Goal: Transaction & Acquisition: Purchase product/service

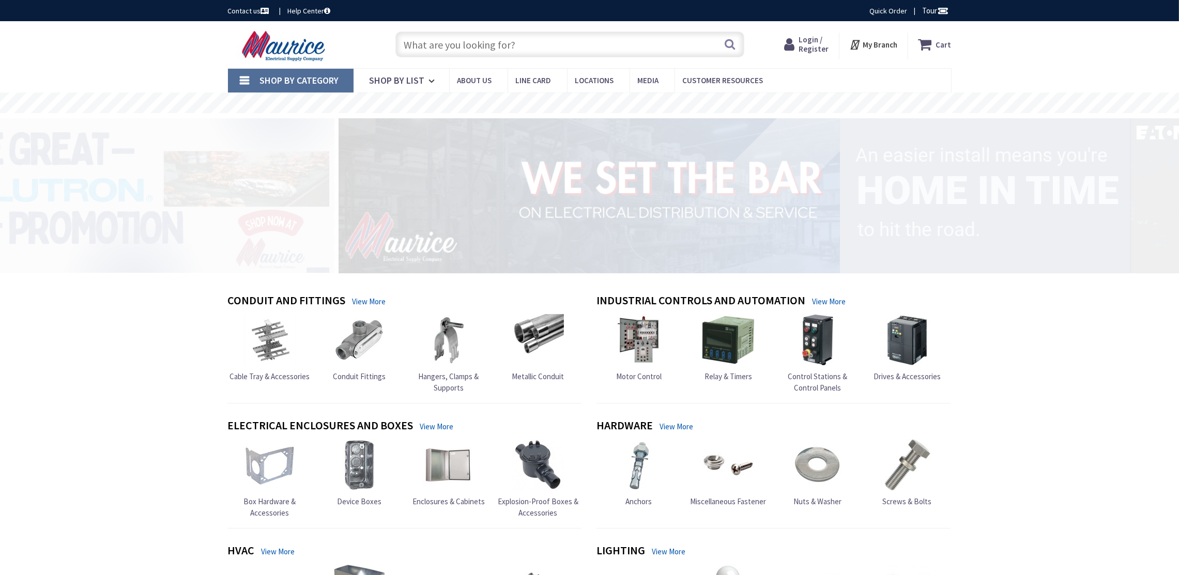
type input "[PERSON_NAME] Dr, [PERSON_NAME][GEOGRAPHIC_DATA], [GEOGRAPHIC_DATA]"
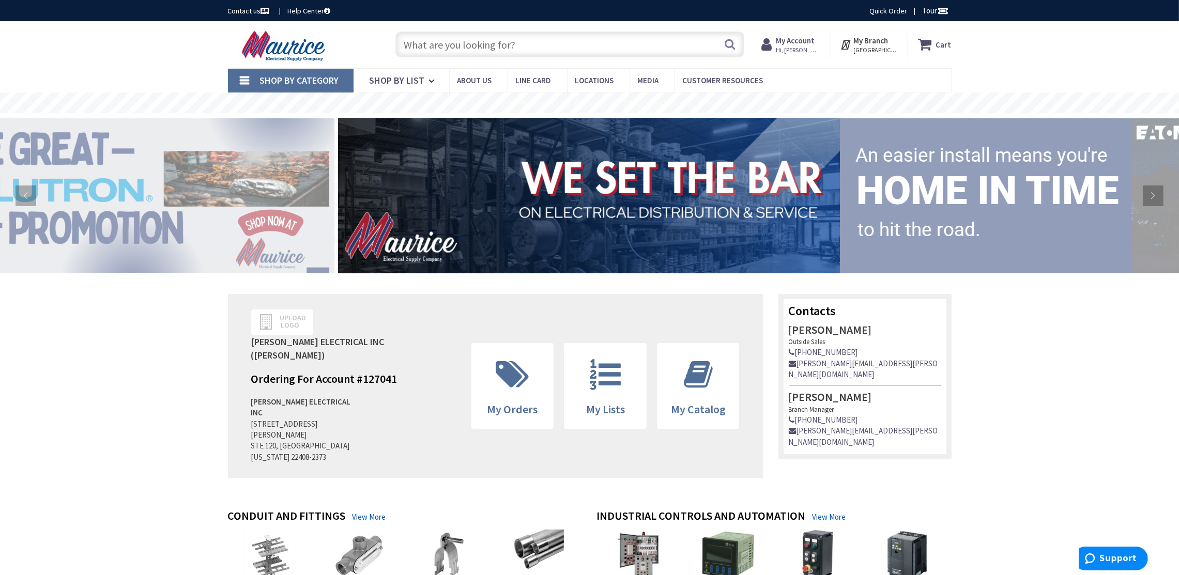
click at [482, 47] on input "text" at bounding box center [569, 45] width 349 height 26
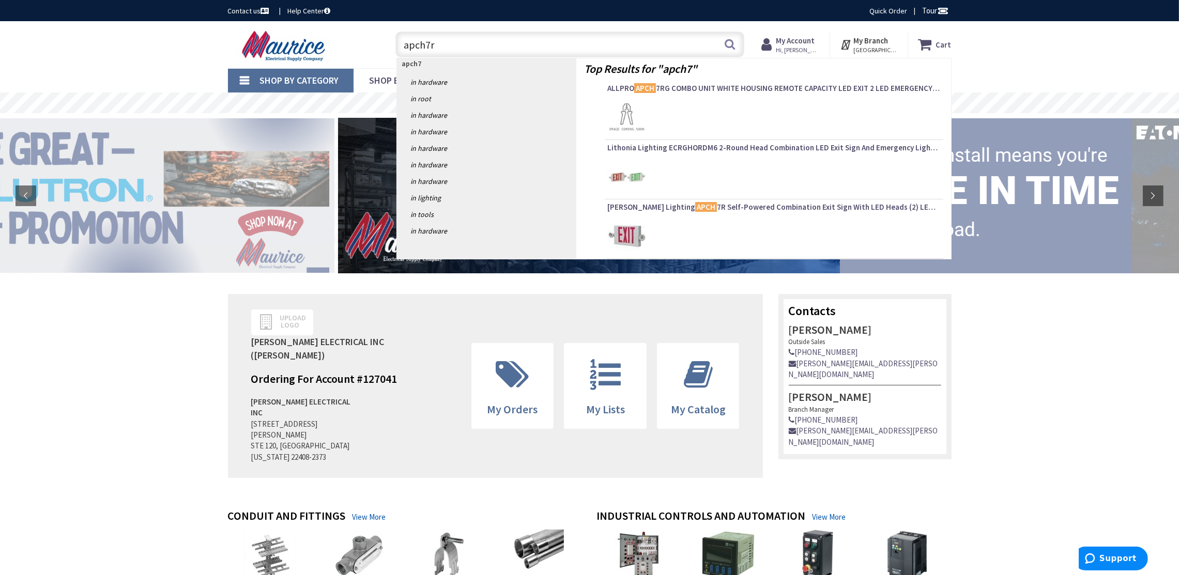
type input "apch7rg"
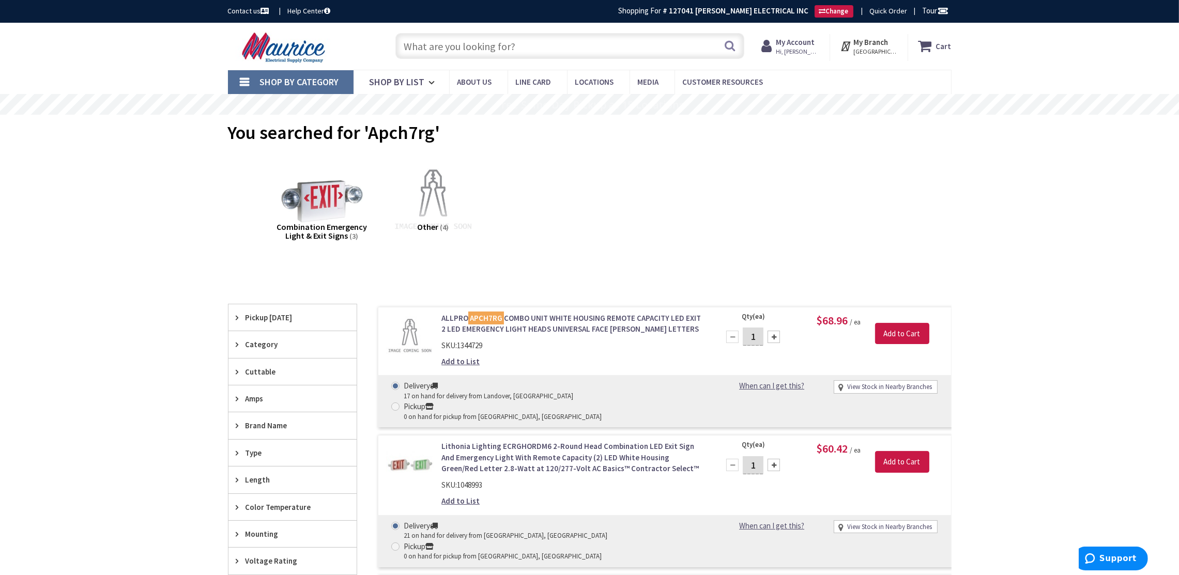
click at [777, 340] on div at bounding box center [774, 337] width 12 height 12
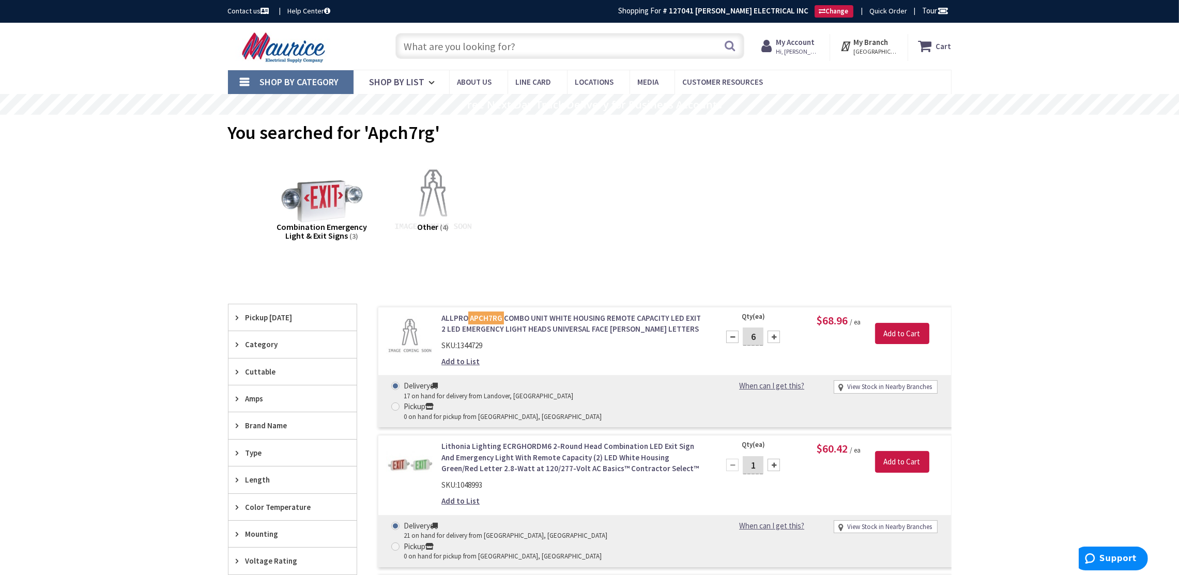
click at [732, 338] on div at bounding box center [732, 337] width 12 height 12
type input "5"
click at [894, 336] on input "Add to Cart" at bounding box center [902, 334] width 54 height 22
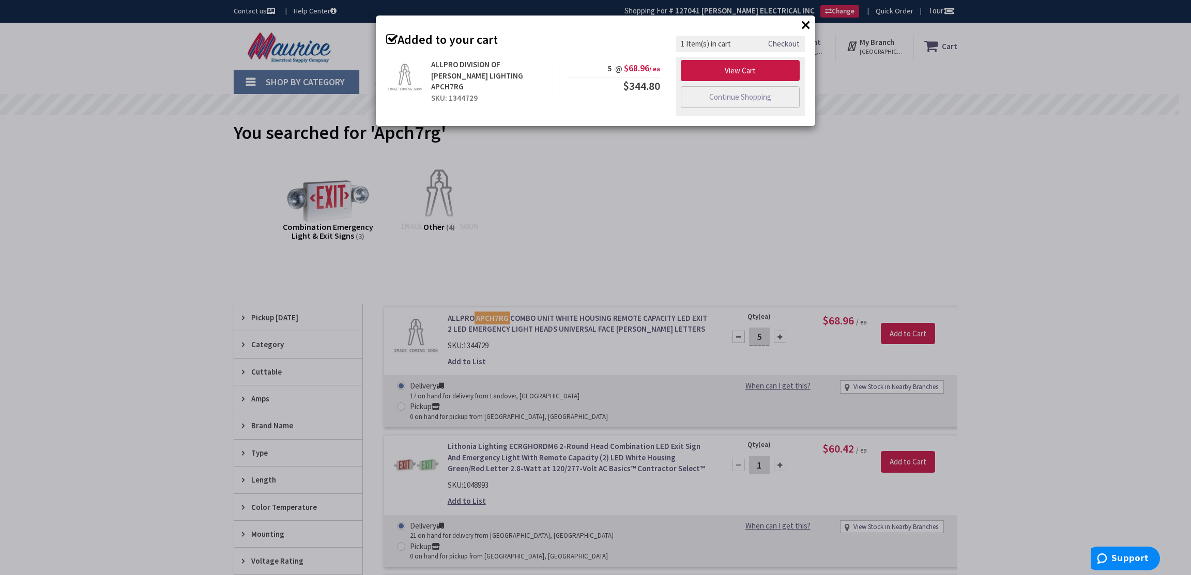
click at [764, 167] on div "× Added to your cart ALLPRO DIVISION OF COOPER LIGHTING APCH7RG SKU: 1344729 5 …" at bounding box center [595, 287] width 1191 height 575
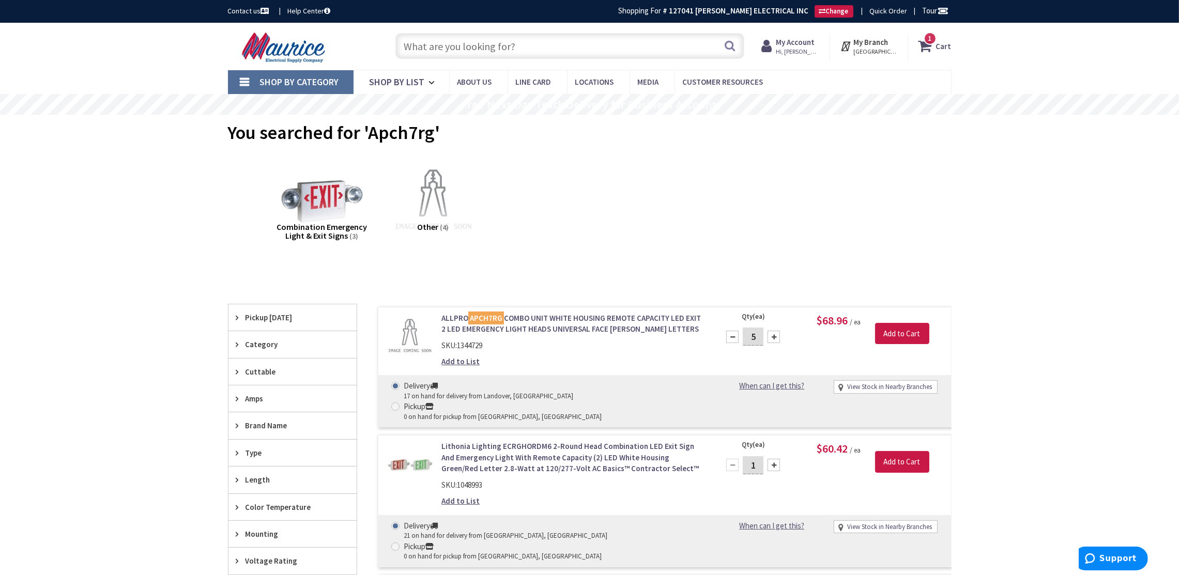
click at [518, 40] on input "text" at bounding box center [569, 46] width 349 height 26
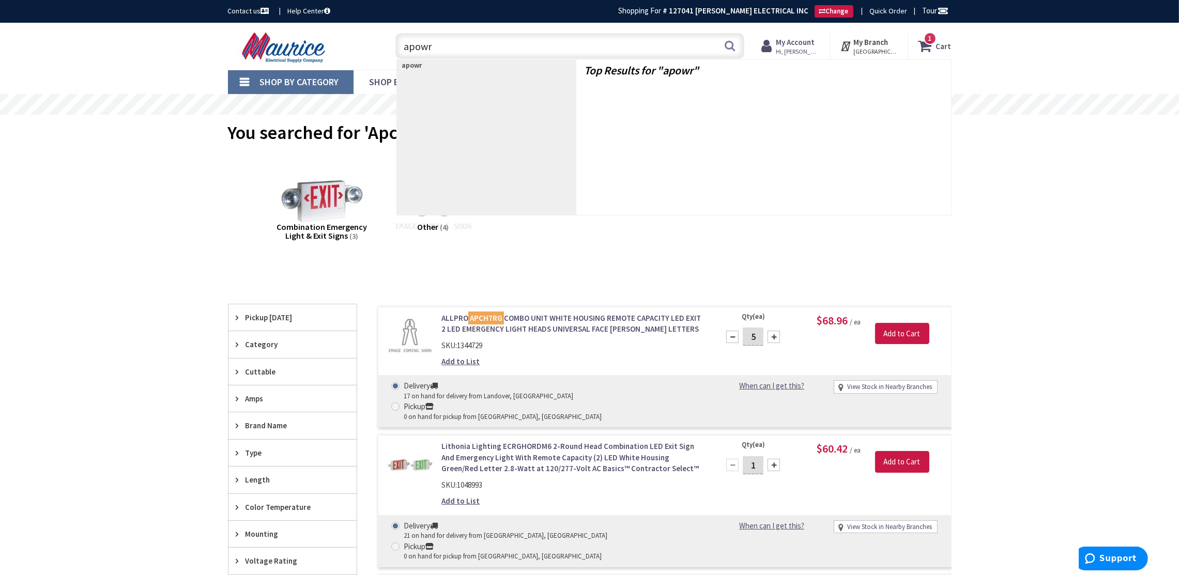
type input "apowr2"
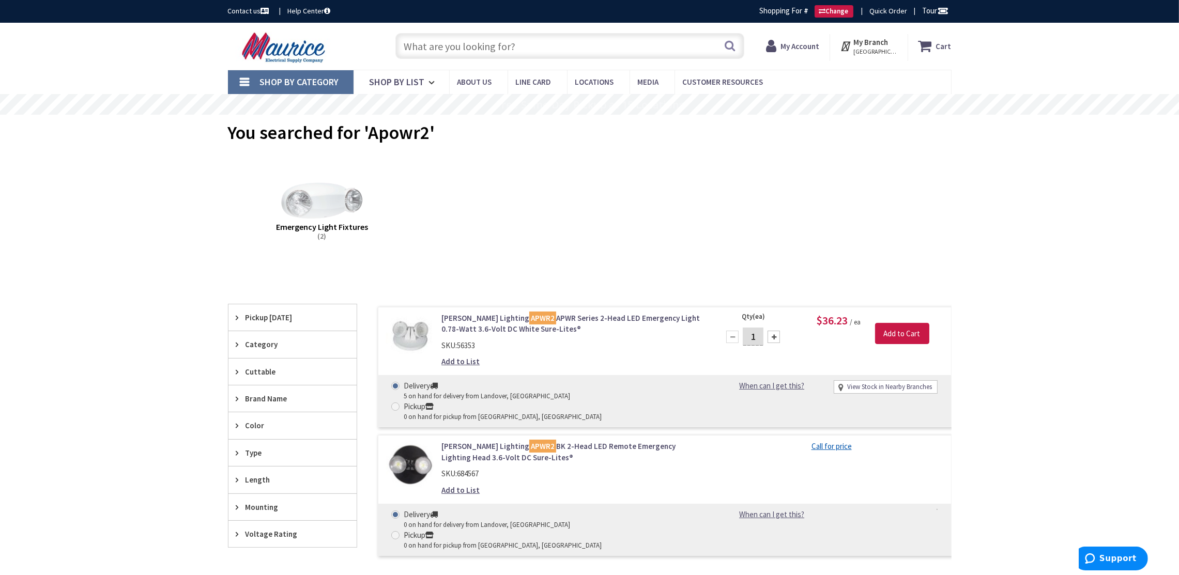
click at [770, 336] on div at bounding box center [774, 337] width 12 height 12
type input "2"
click at [898, 330] on input "Add to Cart" at bounding box center [902, 334] width 54 height 22
